Goal: Transaction & Acquisition: Purchase product/service

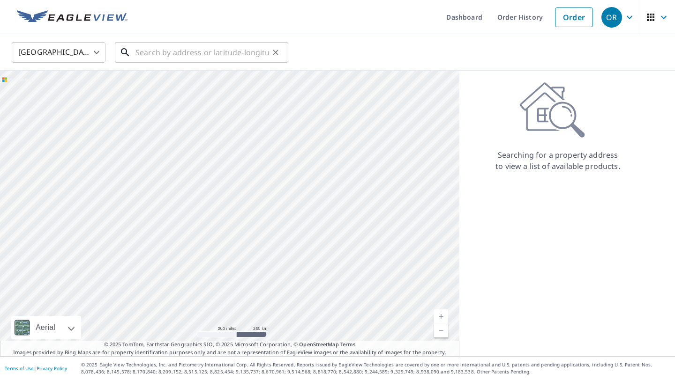
click at [221, 58] on input "text" at bounding box center [202, 52] width 134 height 26
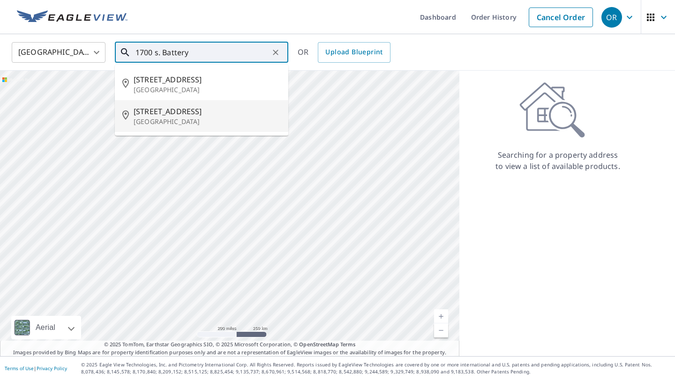
click at [172, 116] on span "[STREET_ADDRESS]" at bounding box center [207, 111] width 147 height 11
type input "[STREET_ADDRESS]"
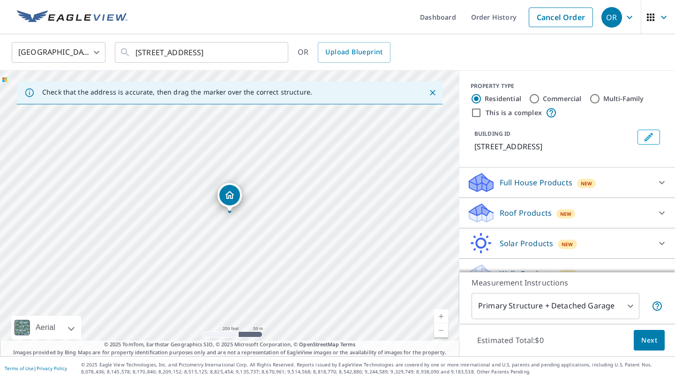
scroll to position [17, 0]
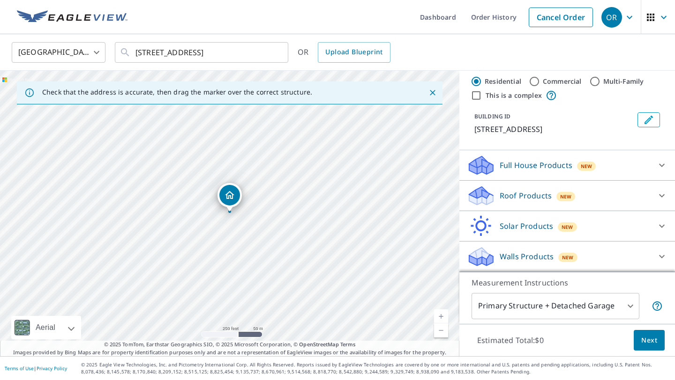
click at [644, 341] on span "Next" at bounding box center [649, 341] width 16 height 12
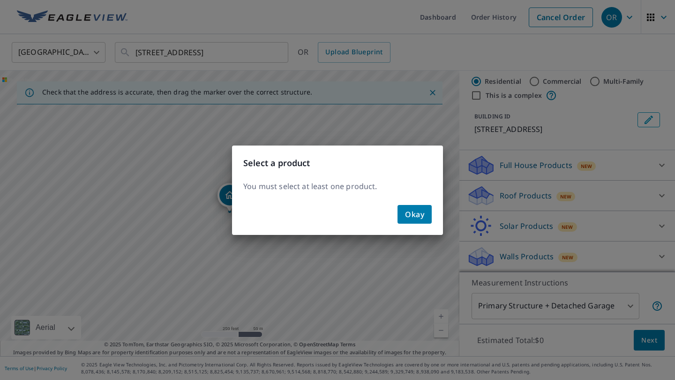
click at [604, 190] on div "Select a product You must select at least one product. Okay" at bounding box center [337, 190] width 675 height 380
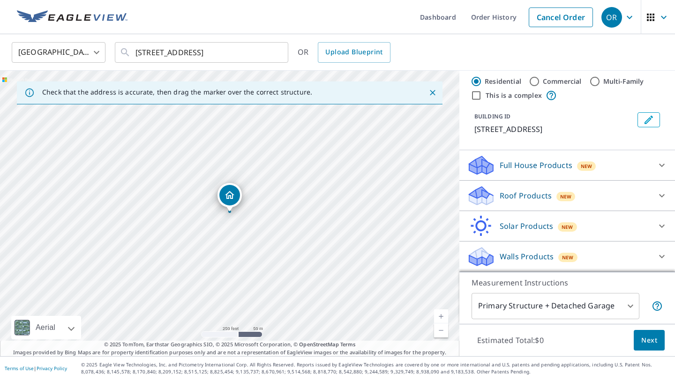
click at [576, 202] on div "Roof Products New" at bounding box center [559, 196] width 184 height 22
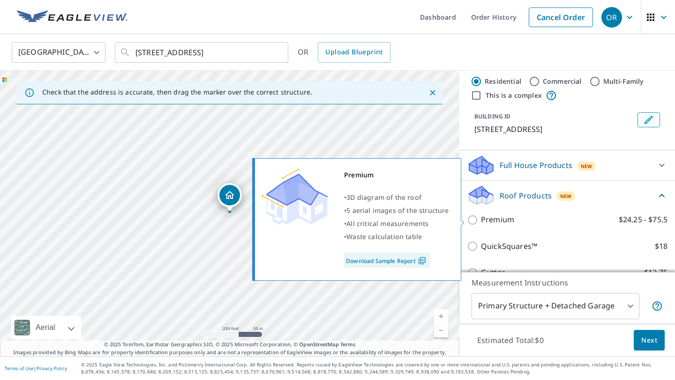
click at [488, 221] on p "Premium" at bounding box center [497, 220] width 33 height 12
click at [481, 221] on input "Premium $24.25 - $75.5" at bounding box center [474, 220] width 14 height 11
checkbox input "true"
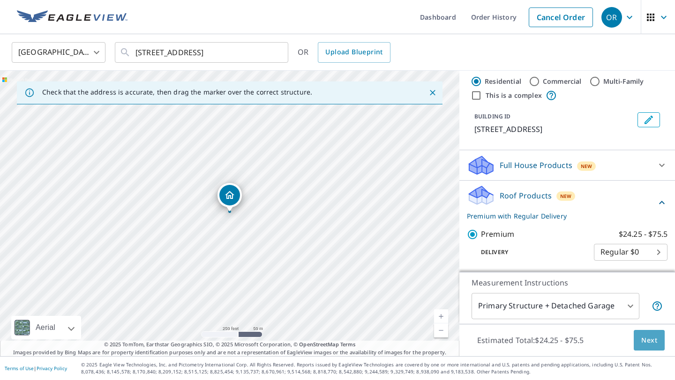
click at [649, 348] on button "Next" at bounding box center [648, 340] width 31 height 21
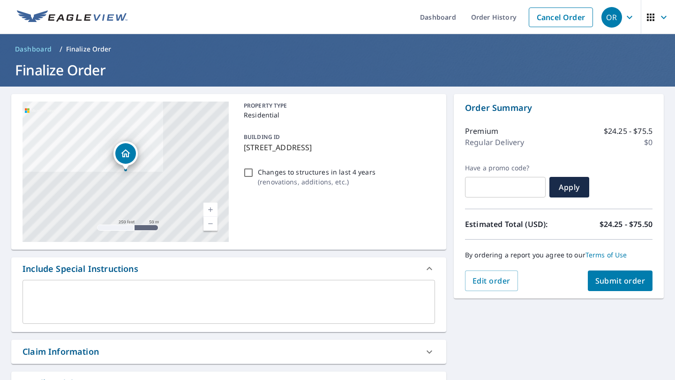
click at [610, 281] on span "Submit order" at bounding box center [620, 281] width 50 height 10
